Goal: Task Accomplishment & Management: Manage account settings

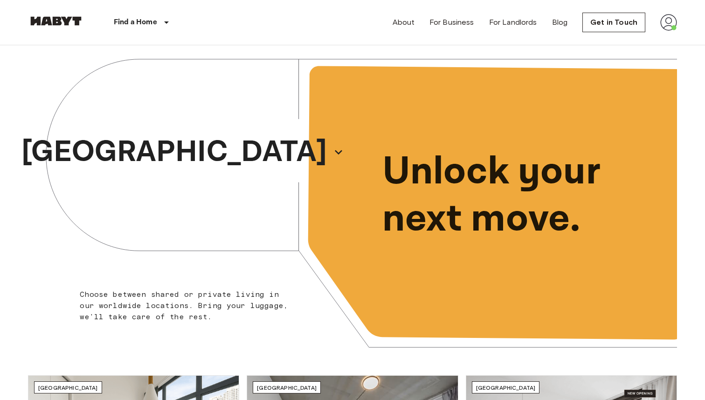
click at [676, 19] on img at bounding box center [668, 22] width 17 height 17
click at [640, 35] on li "Profile" at bounding box center [650, 39] width 93 height 17
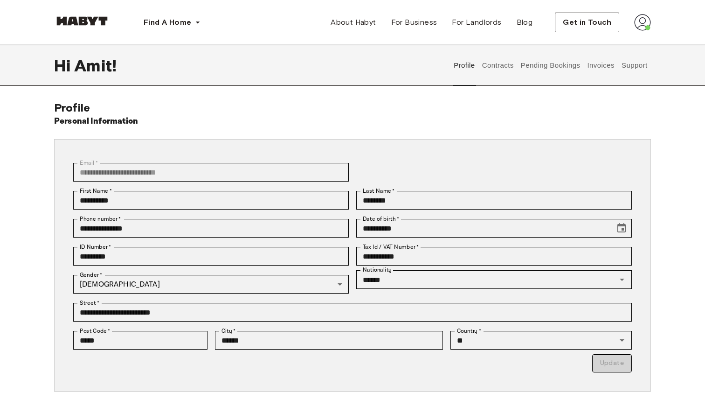
click at [485, 66] on button "Contracts" at bounding box center [498, 65] width 34 height 41
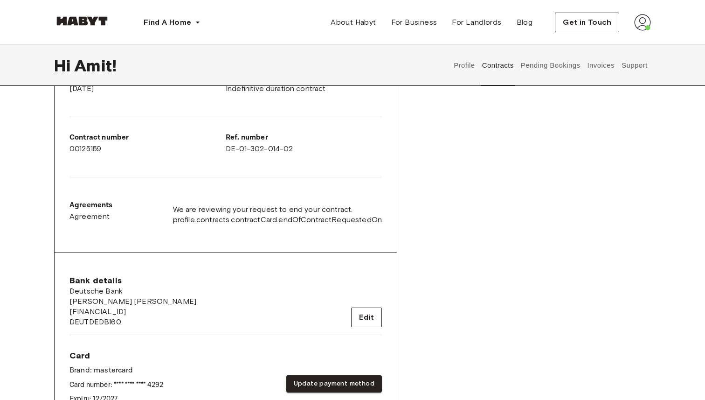
scroll to position [735, 0]
drag, startPoint x: 221, startPoint y: 208, endPoint x: 345, endPoint y: 208, distance: 123.6
click at [345, 208] on span "We are reviewing your request to end your contract." at bounding box center [277, 210] width 209 height 10
drag, startPoint x: 218, startPoint y: 218, endPoint x: 362, endPoint y: 216, distance: 143.7
click at [362, 216] on span "profile.contracts.contractCard.endOfContractRequestedOn" at bounding box center [277, 220] width 209 height 10
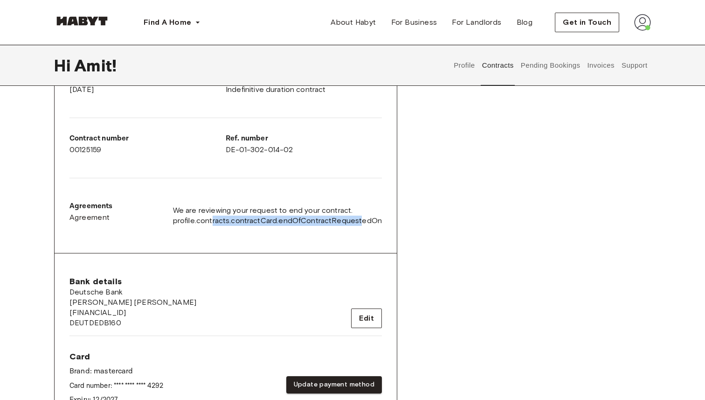
click at [362, 216] on span "profile.contracts.contractCard.endOfContractRequestedOn" at bounding box center [277, 220] width 209 height 10
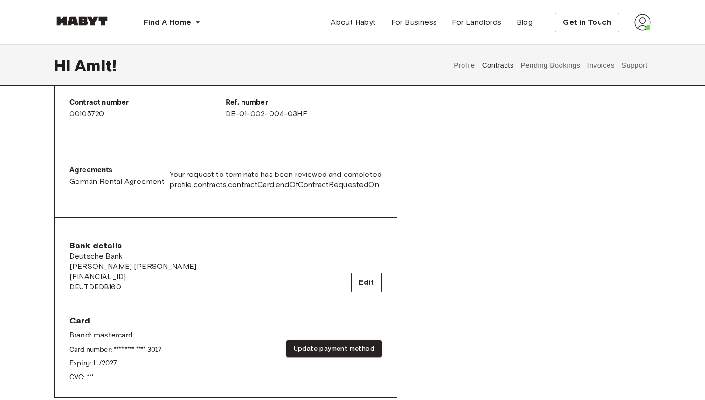
scroll to position [0, 0]
